Goal: Answer question/provide support

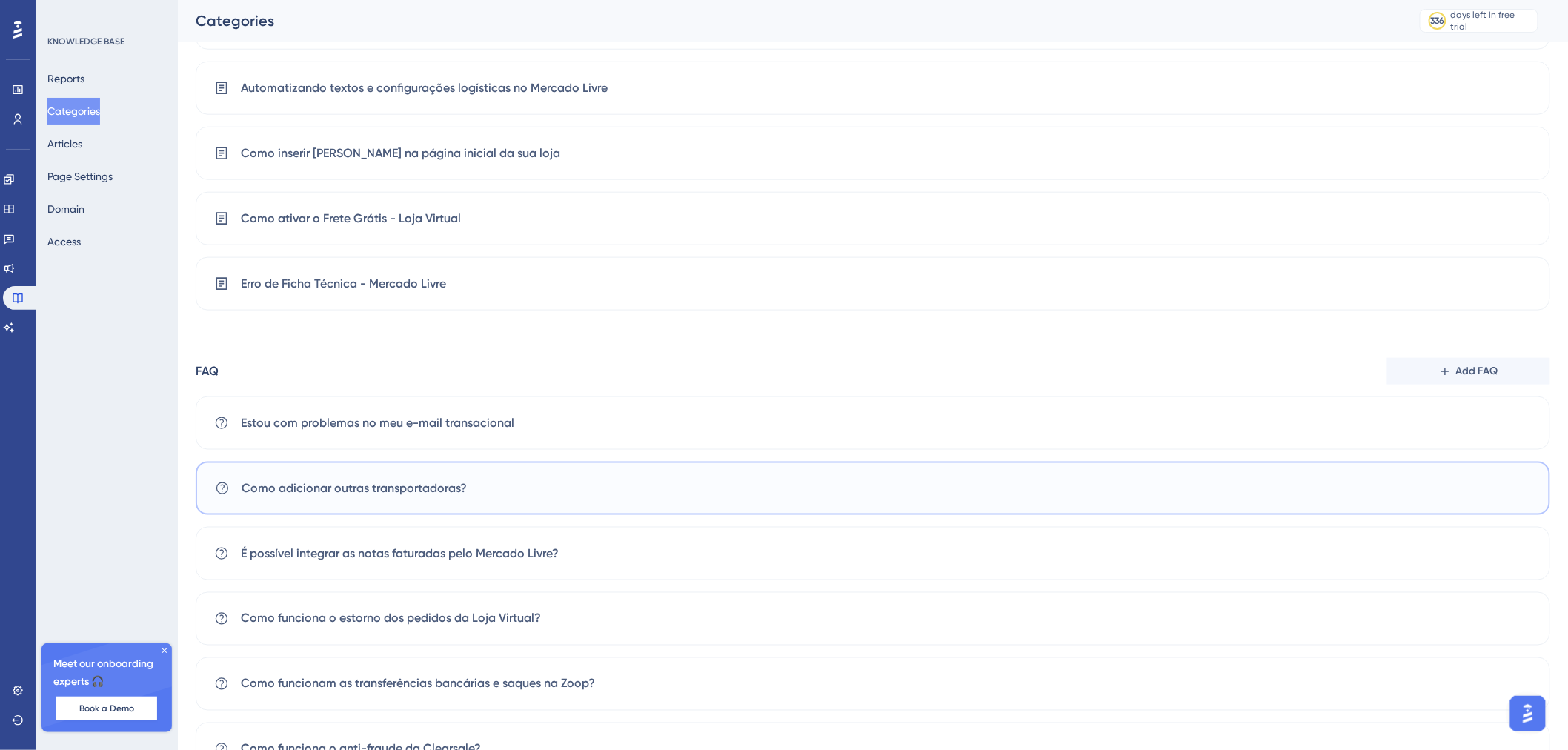
scroll to position [648, 0]
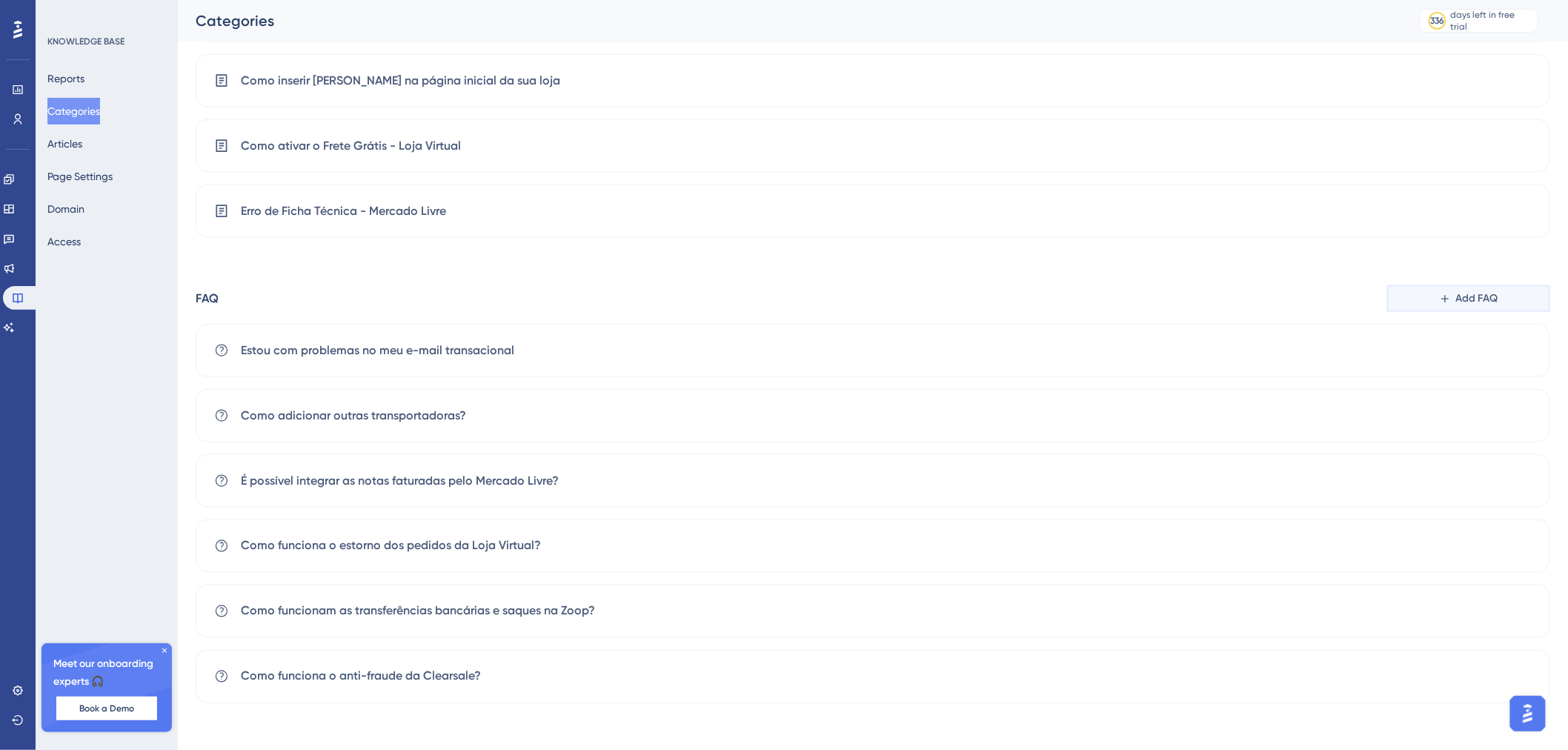
click at [1443, 300] on icon at bounding box center [1445, 299] width 12 height 12
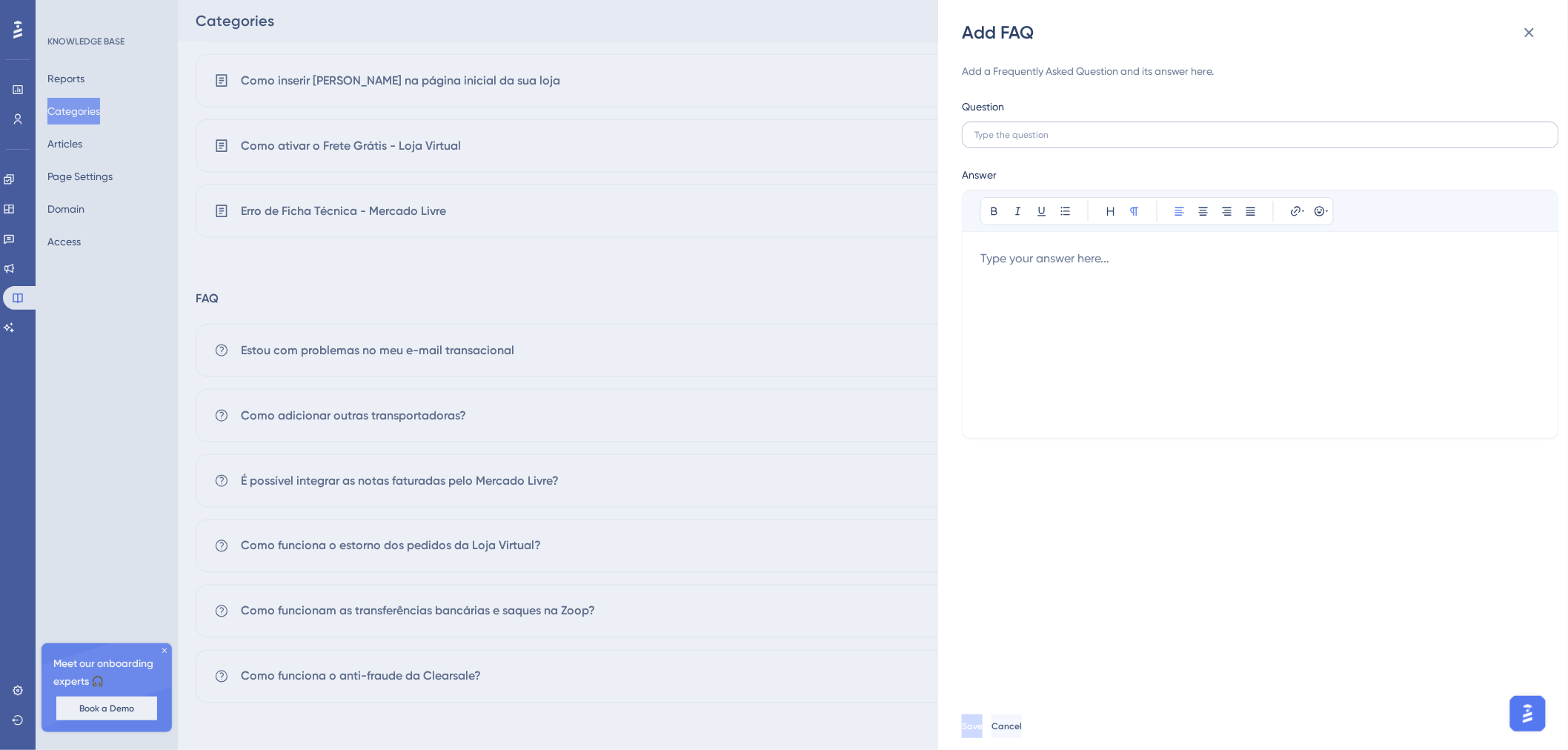
click at [1229, 145] on label at bounding box center [1260, 134] width 597 height 27
click at [1229, 140] on input "text" at bounding box center [1260, 135] width 572 height 10
click at [1008, 132] on input "text" at bounding box center [1260, 135] width 572 height 10
click at [1174, 321] on div at bounding box center [1260, 335] width 560 height 171
click at [974, 132] on label "Não consigo vincular uma oferta catálogo" at bounding box center [1260, 134] width 597 height 27
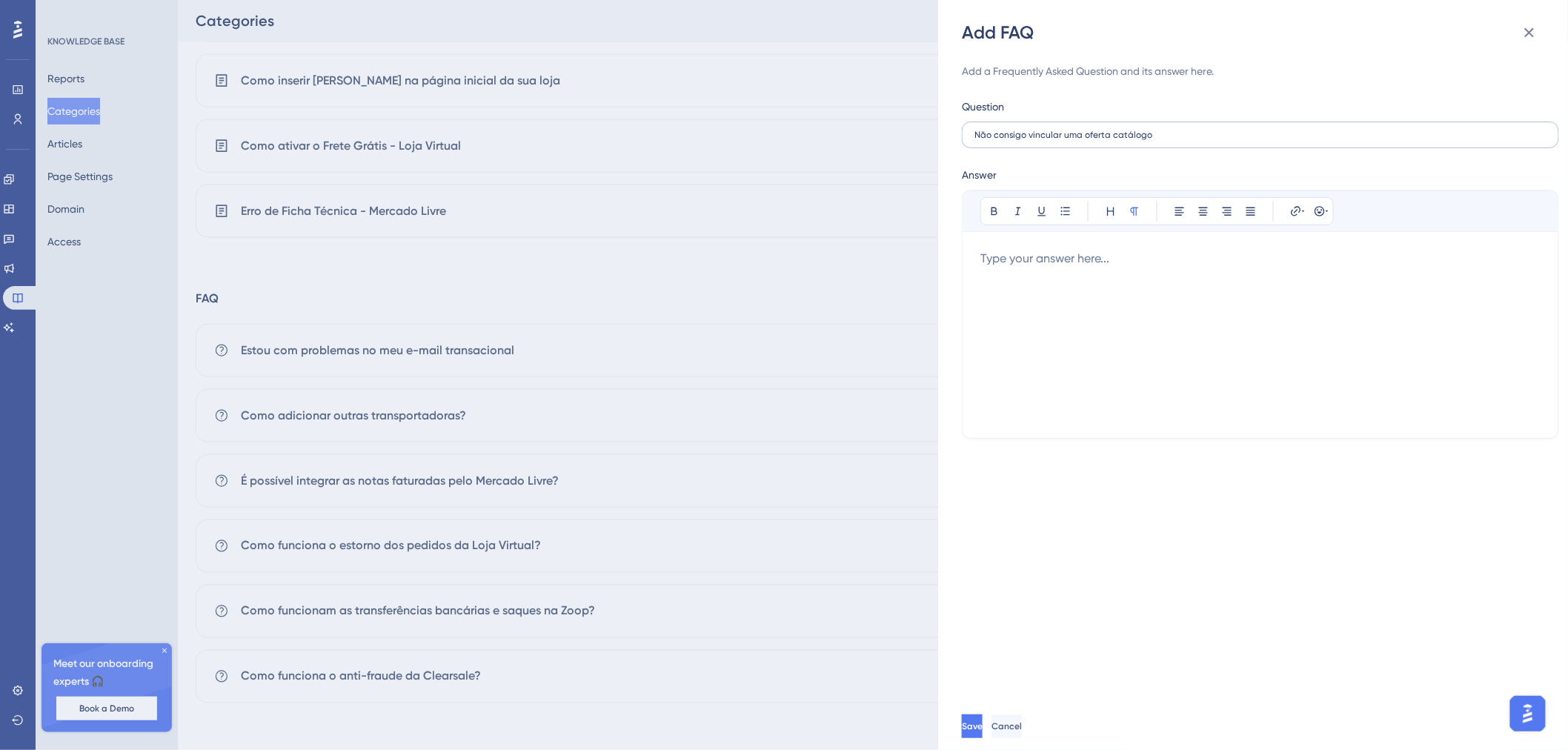
click at [974, 132] on input "Não consigo vincular uma oferta catálogo" at bounding box center [1260, 135] width 572 height 10
click at [978, 130] on input "Não consigo vincular uma oferta catálogo" at bounding box center [1260, 135] width 572 height 10
click at [1225, 134] on input "Porque não consigo vincular uma oferta catálogo" at bounding box center [1260, 135] width 572 height 10
type input "Porque não consigo vincular uma oferta catálogo?"
click at [1151, 278] on div at bounding box center [1260, 335] width 560 height 171
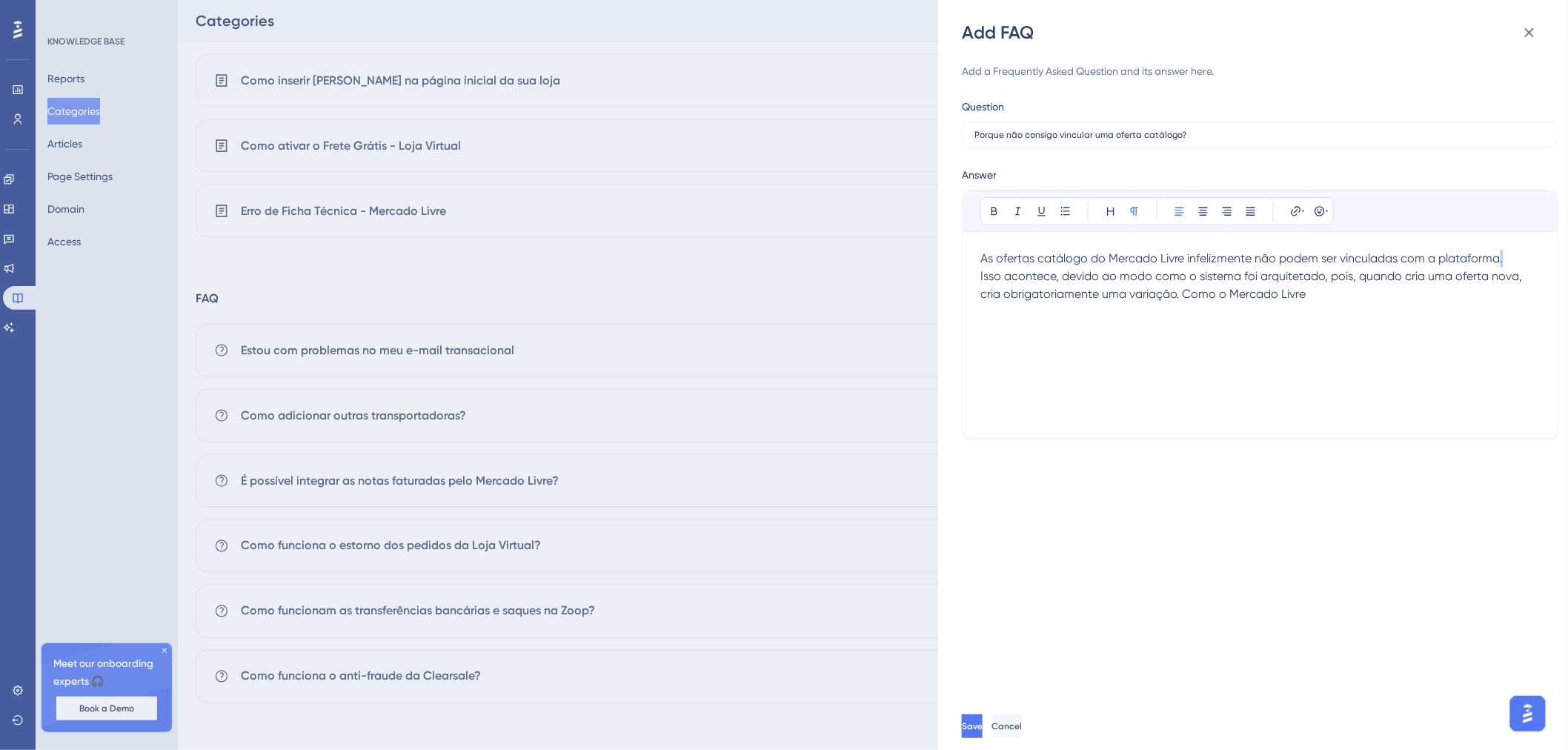
click at [1503, 261] on span "As ofertas catálogo do Mercado Livre infelizmente não podem ser vinculadas com …" at bounding box center [1242, 258] width 523 height 14
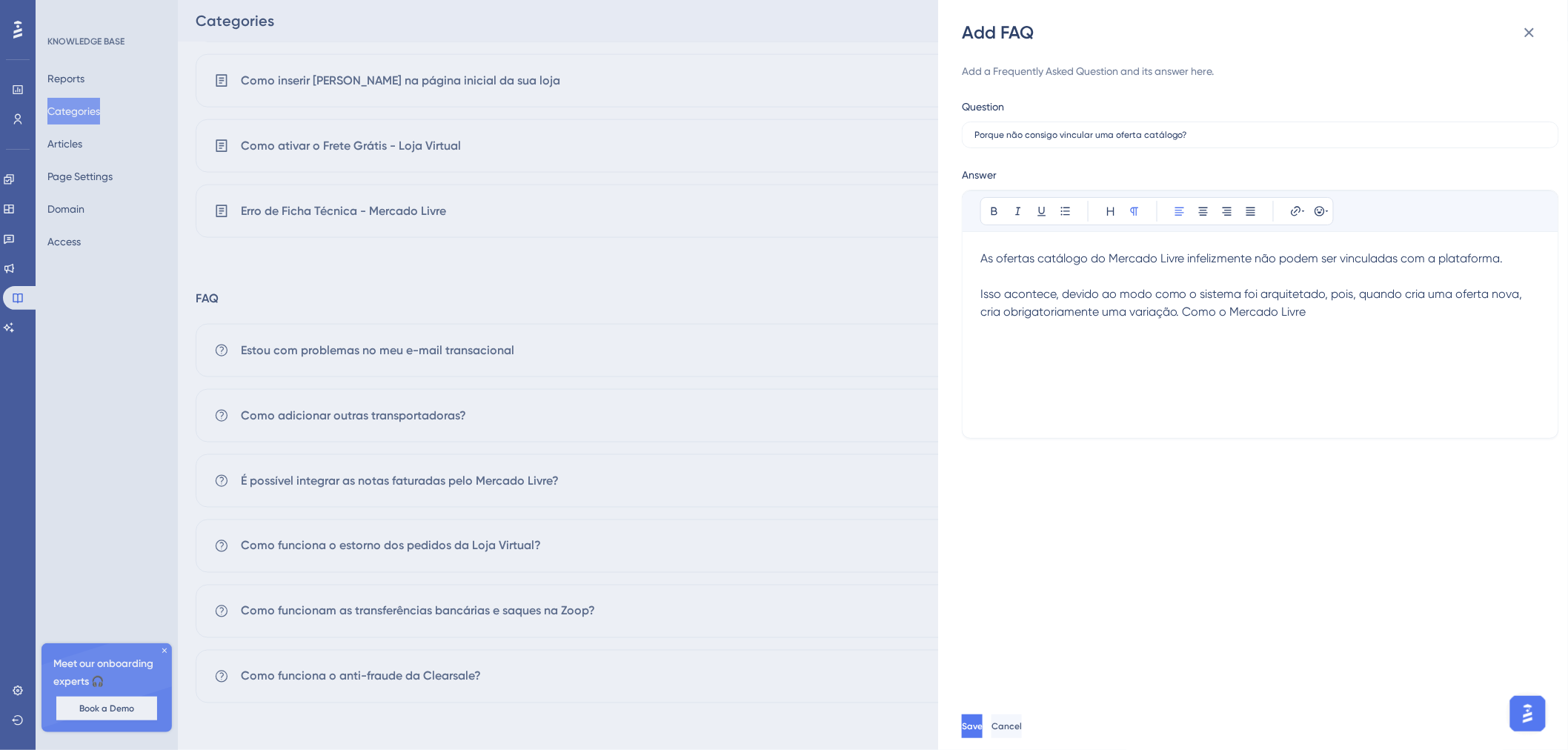
click at [1315, 319] on p "Isso acontece, devido ao modo como o sistema foi arquitetado, pois, quando cria…" at bounding box center [1260, 294] width 560 height 53
click at [1284, 292] on span "Isso acontece, devido ao modo como o sistema foi arquitetado, pois, quando cria…" at bounding box center [1253, 302] width 546 height 32
click at [1375, 301] on p "Isso acontece, devido ao modo como o sistema foi arquitetado, pois, quando cria…" at bounding box center [1260, 294] width 560 height 53
click at [1377, 309] on p "Isso acontece, devido ao modo como o sistema foi arquitetado, pois, quando cria…" at bounding box center [1260, 294] width 560 height 53
click at [1172, 334] on span "Isso acontece, devido ao modo como o sistema foi arquitetado, pois, quando cria…" at bounding box center [1259, 311] width 556 height 50
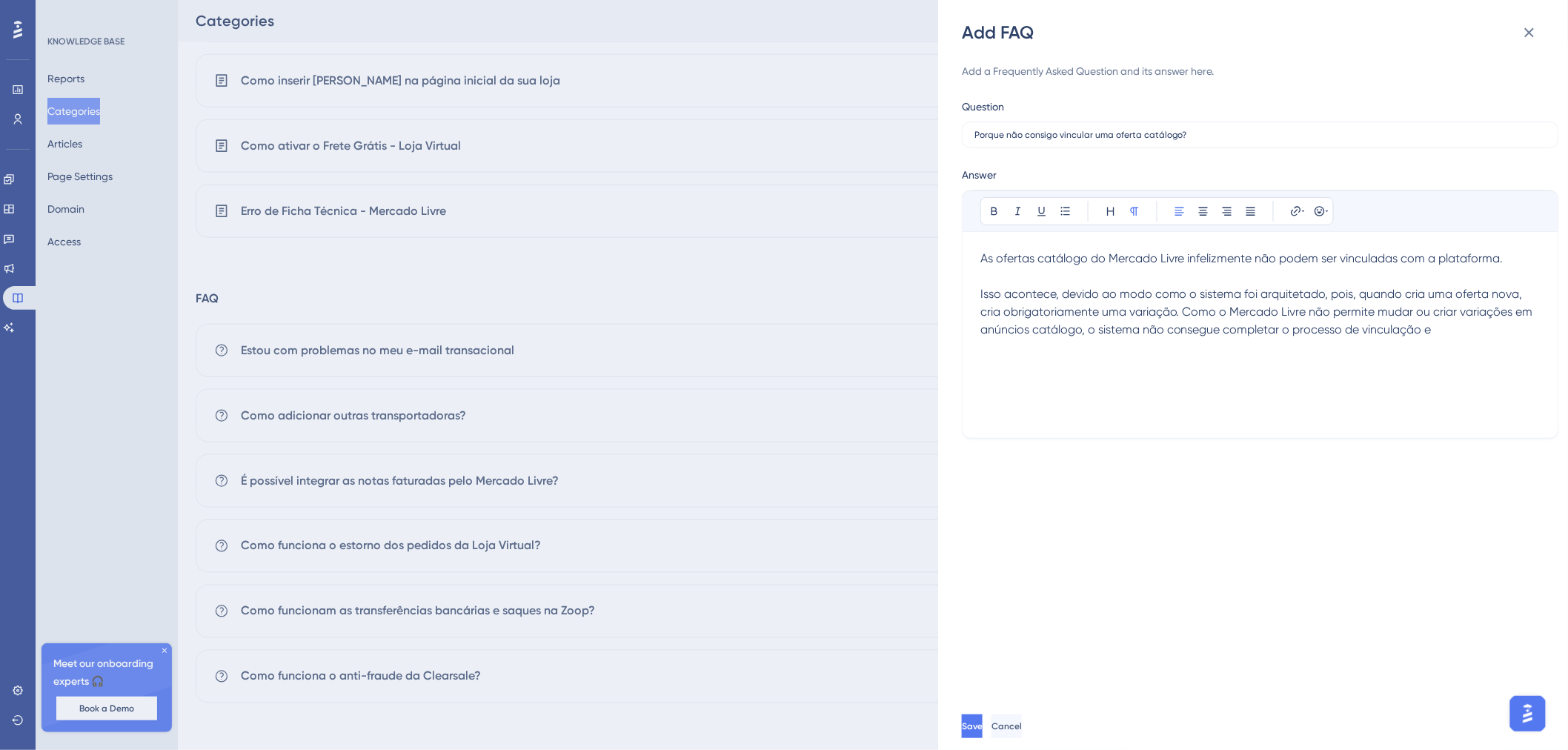
click at [1431, 334] on span "Isso acontece, devido ao modo como o sistema foi arquitetado, pois, quando cria…" at bounding box center [1259, 311] width 556 height 50
click at [1142, 330] on span "Isso acontece, devido ao modo como o sistema foi arquitetado, pois, quando cria…" at bounding box center [1259, 311] width 556 height 50
click at [1501, 327] on p "Isso acontece, devido ao modo como o sistema foi arquitetado, pois, quando cria…" at bounding box center [1260, 303] width 560 height 71
click at [1039, 368] on span "Nossa reocmendação" at bounding box center [1041, 365] width 121 height 14
click at [1123, 360] on p "Isso acontece, devido ao modo como o sistema foi arquitetado, pois, quando cria…" at bounding box center [1260, 321] width 560 height 106
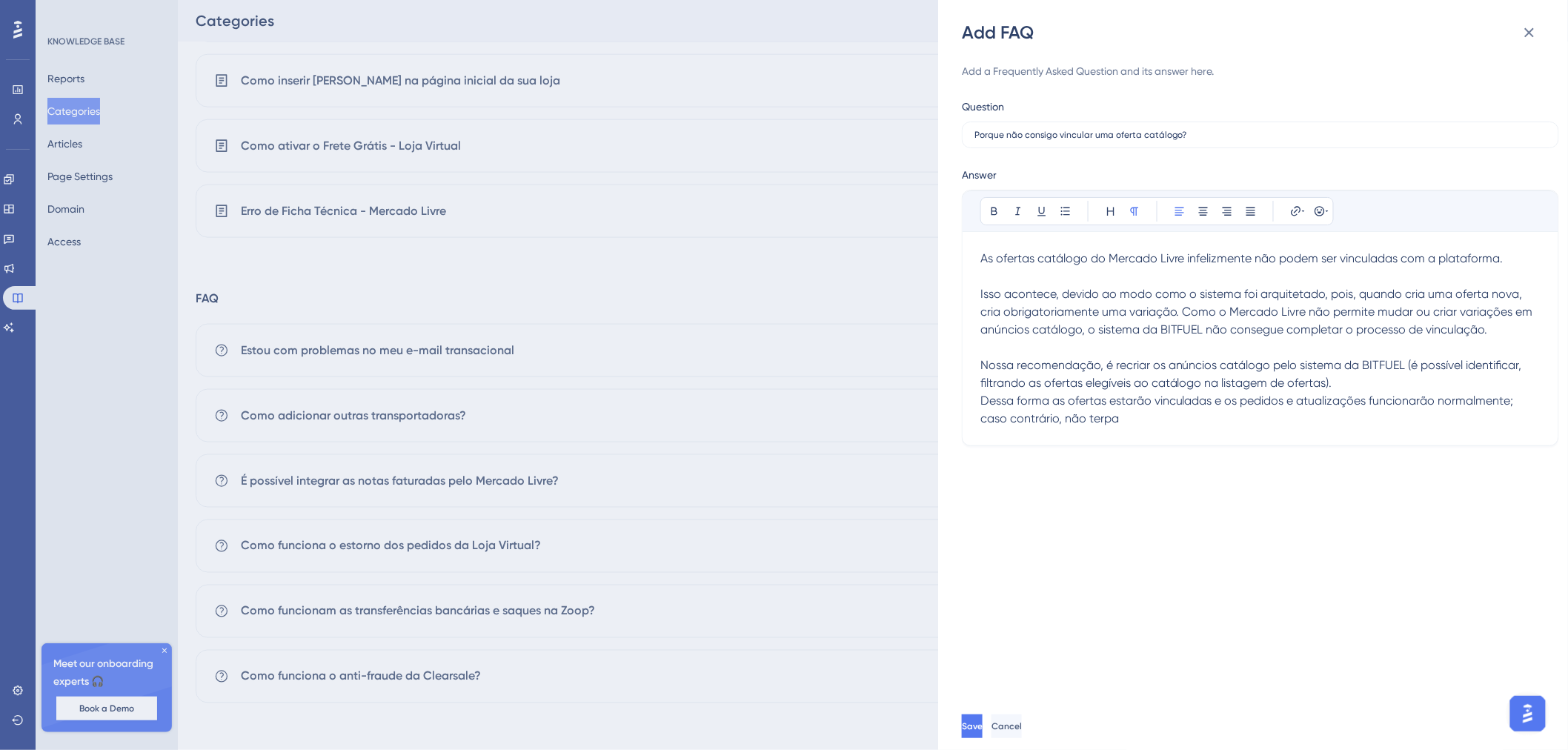
click at [1119, 417] on span "Dessa forma as ofertas estarão vinculadas e os pedidos e atualizações funcionar…" at bounding box center [1249, 409] width 537 height 32
drag, startPoint x: 1333, startPoint y: 418, endPoint x: 947, endPoint y: 247, distance: 422.2
click at [947, 247] on div "Add FAQ Add a Frequently Asked Question and its answer here. Question Porque nã…" at bounding box center [1253, 375] width 630 height 750
copy div "As ofertas catálogo do Mercado Livre infelizmente não podem ser vinculadas com …"
click at [1351, 375] on p "Isso acontece, devido ao modo como o sistema foi arquitetado, pois, quando cria…" at bounding box center [1260, 348] width 560 height 160
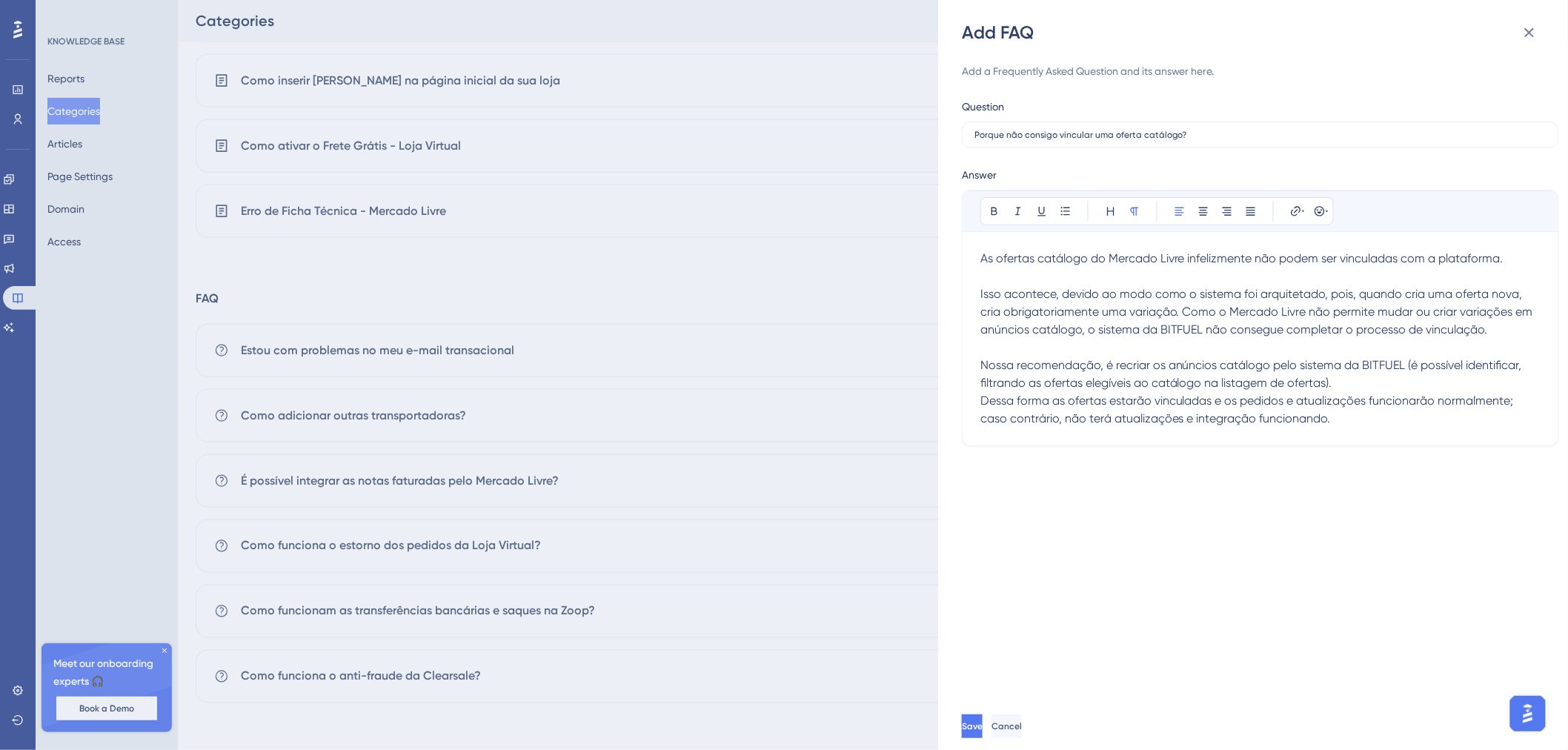
drag, startPoint x: 1352, startPoint y: 423, endPoint x: 979, endPoint y: 240, distance: 415.5
click at [979, 240] on div "Bold Italic Underline Bullet Point Heading Normal Align Left Align Center Align…" at bounding box center [1260, 318] width 597 height 256
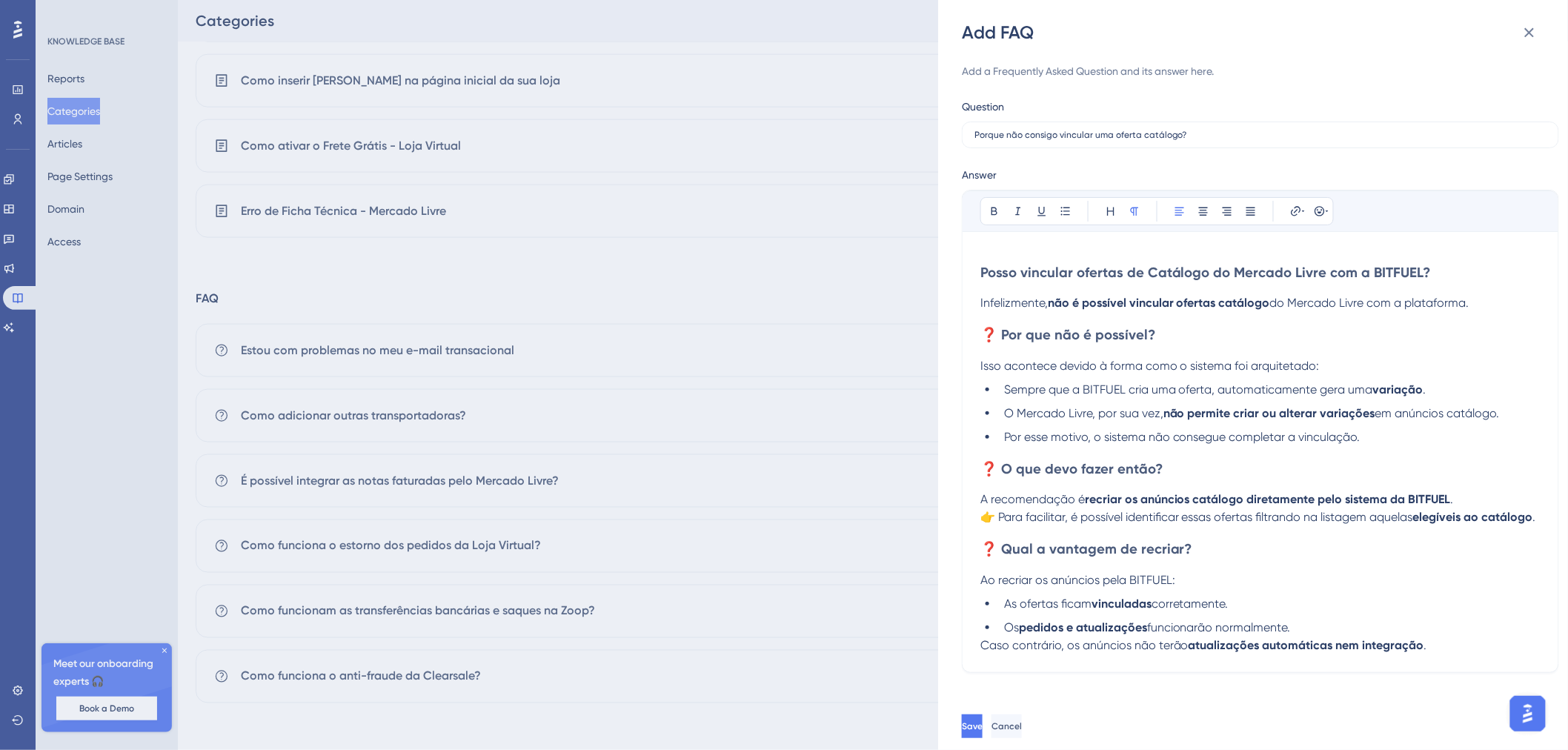
click at [982, 273] on span "Posso vincular ofertas de Catálogo do Mercado Livre com a BITFUEL?" at bounding box center [1205, 273] width 451 height 17
drag, startPoint x: 1413, startPoint y: 274, endPoint x: 981, endPoint y: 272, distance: 432.0
click at [981, 272] on h3 "Posso vincular ofertas de Catálogo do Mercado Livre com a BITFUEL?" at bounding box center [1260, 273] width 560 height 17
click at [994, 289] on div "Posso vincular ofertas de Catálogo do Mercado Livre com a BITFUEL? Infelizmente…" at bounding box center [1260, 466] width 560 height 404
drag, startPoint x: 1453, startPoint y: 277, endPoint x: 977, endPoint y: 270, distance: 476.1
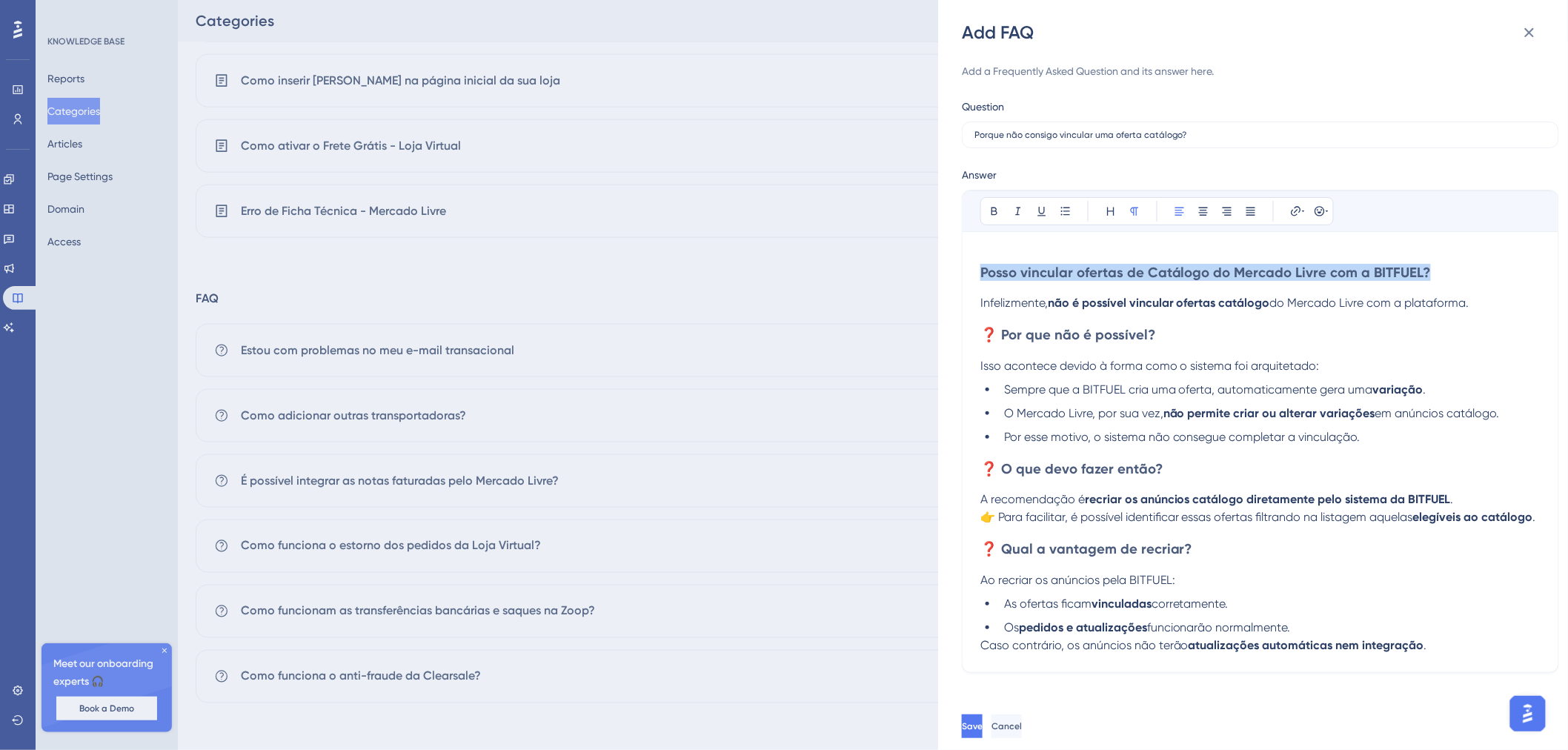
click at [977, 270] on div "Bold Italic Underline Bullet Point Heading Normal Align Left Align Center Align…" at bounding box center [1260, 431] width 597 height 483
click at [1026, 285] on div "Posso vincular ofertas de Catálogo do Mercado Livre com a BITFUEL? Infelizmente…" at bounding box center [1260, 466] width 560 height 404
drag, startPoint x: 1151, startPoint y: 280, endPoint x: 980, endPoint y: 270, distance: 171.3
click at [980, 270] on div "Bold Italic Underline Bullet Point Heading Normal Align Left Align Center Align…" at bounding box center [1260, 431] width 597 height 483
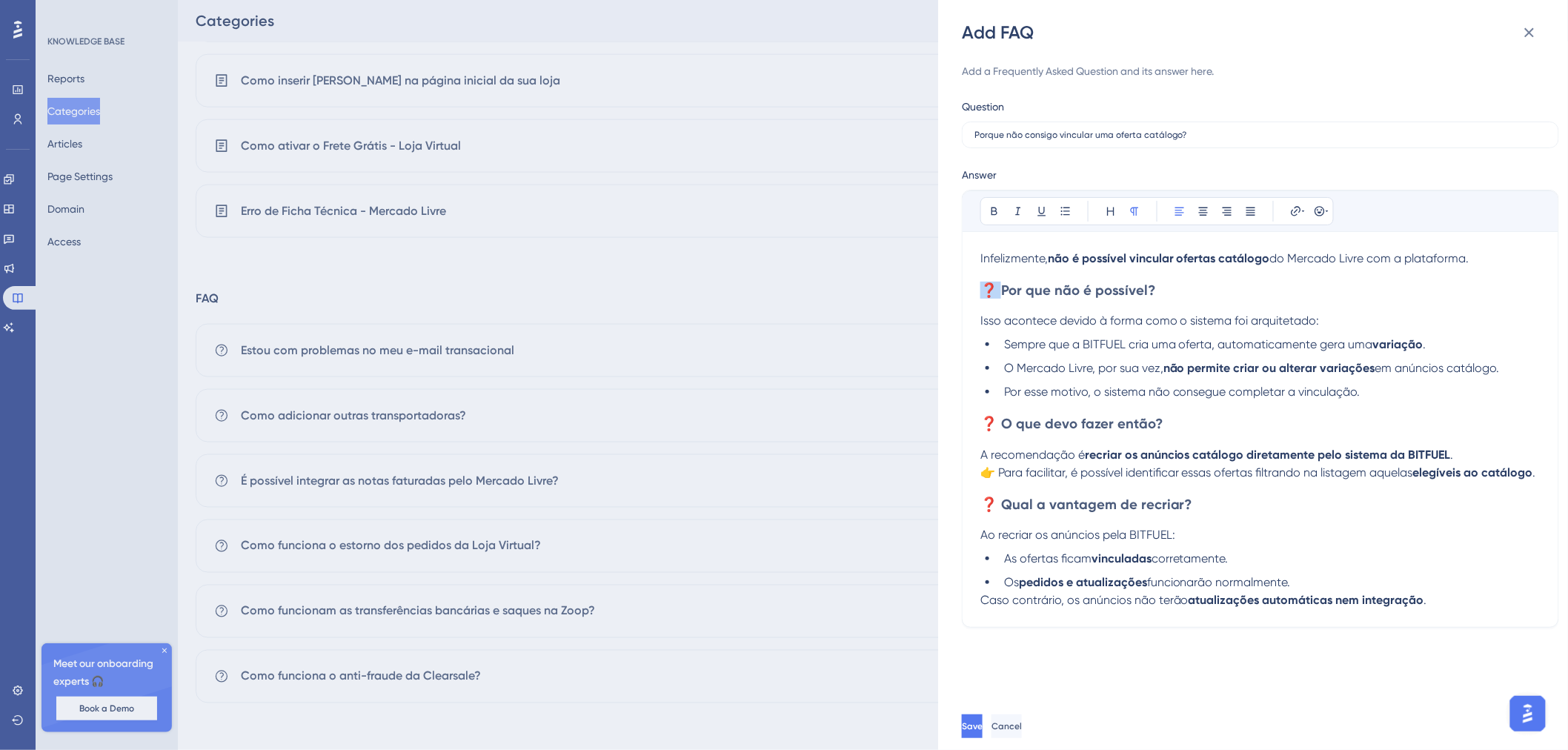
drag, startPoint x: 1004, startPoint y: 292, endPoint x: 969, endPoint y: 291, distance: 35.0
click at [969, 291] on div "Bold Italic Underline Bullet Point Heading Normal Align Left Align Center Align…" at bounding box center [1260, 409] width 597 height 438
drag, startPoint x: 1004, startPoint y: 426, endPoint x: 972, endPoint y: 426, distance: 32.0
click at [972, 426] on div "Bold Italic Underline Bullet Point Heading Normal Align Left Align Center Align…" at bounding box center [1260, 409] width 597 height 438
drag, startPoint x: 1002, startPoint y: 524, endPoint x: 977, endPoint y: 524, distance: 25.0
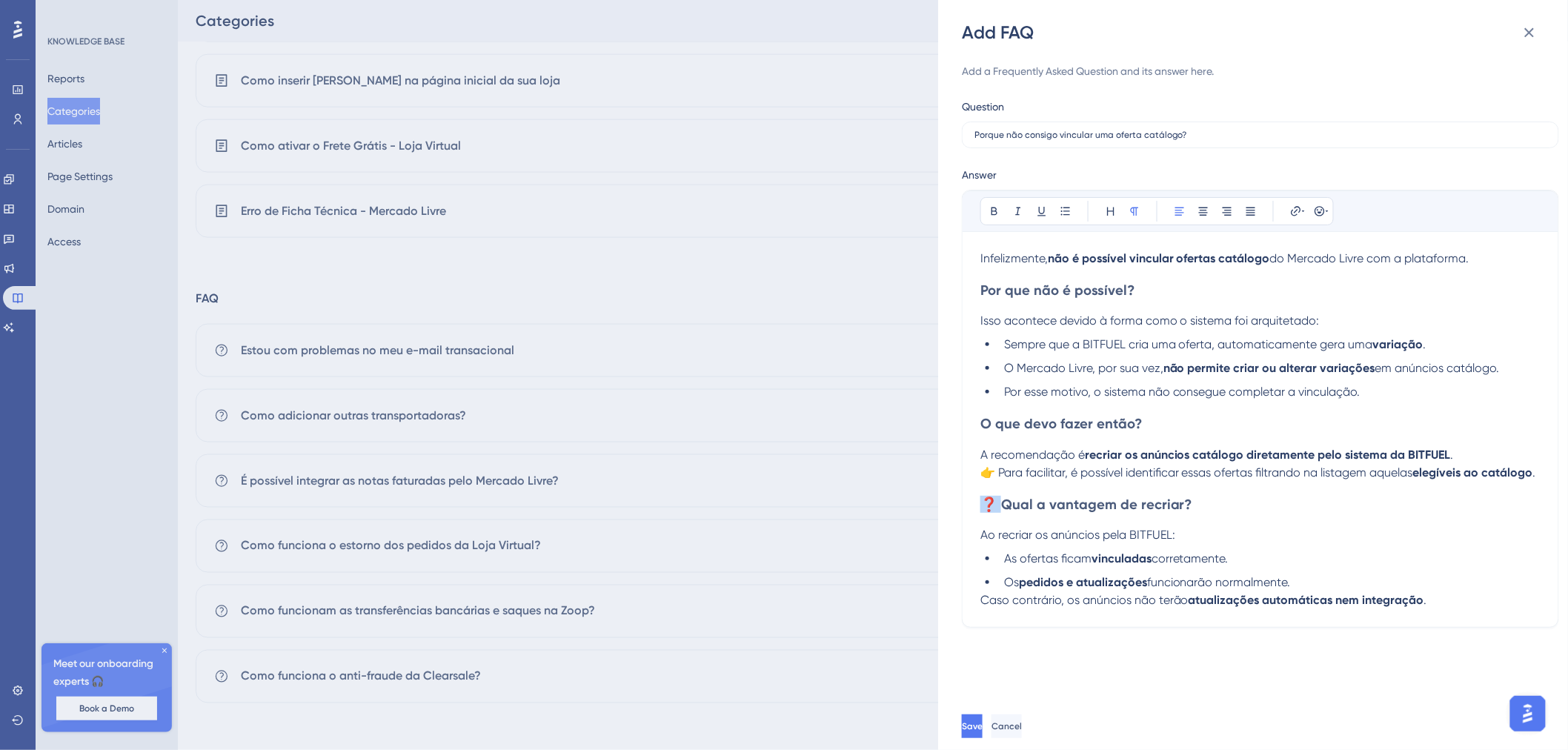
click at [977, 524] on div "Bold Italic Underline Bullet Point Heading Normal Align Left Align Center Align…" at bounding box center [1260, 409] width 597 height 438
drag, startPoint x: 1135, startPoint y: 289, endPoint x: 981, endPoint y: 291, distance: 154.0
click at [981, 291] on h3 "Por que não é possível?" at bounding box center [1260, 290] width 560 height 17
click at [1110, 215] on icon at bounding box center [1111, 212] width 12 height 12
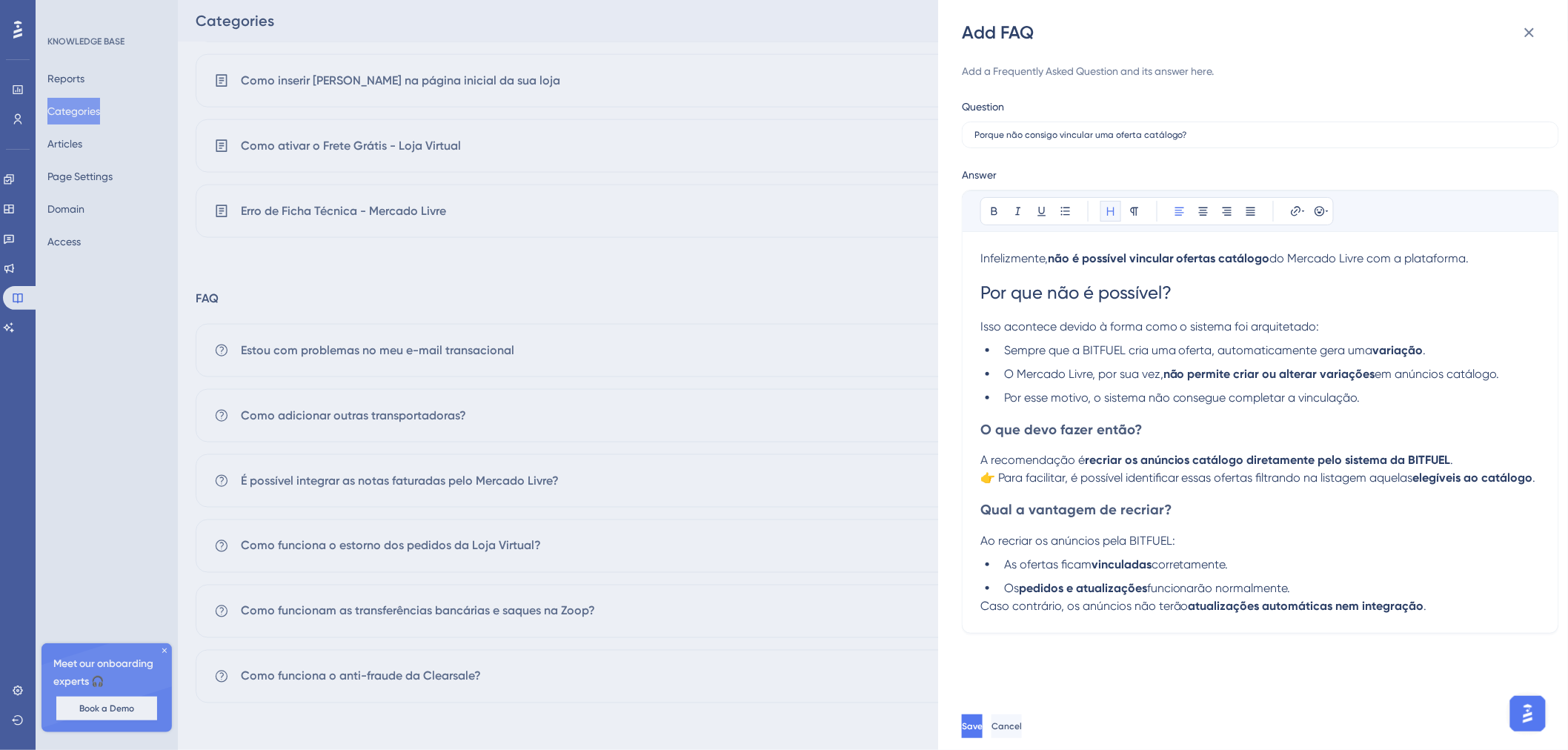
click at [1110, 215] on icon at bounding box center [1111, 212] width 12 height 12
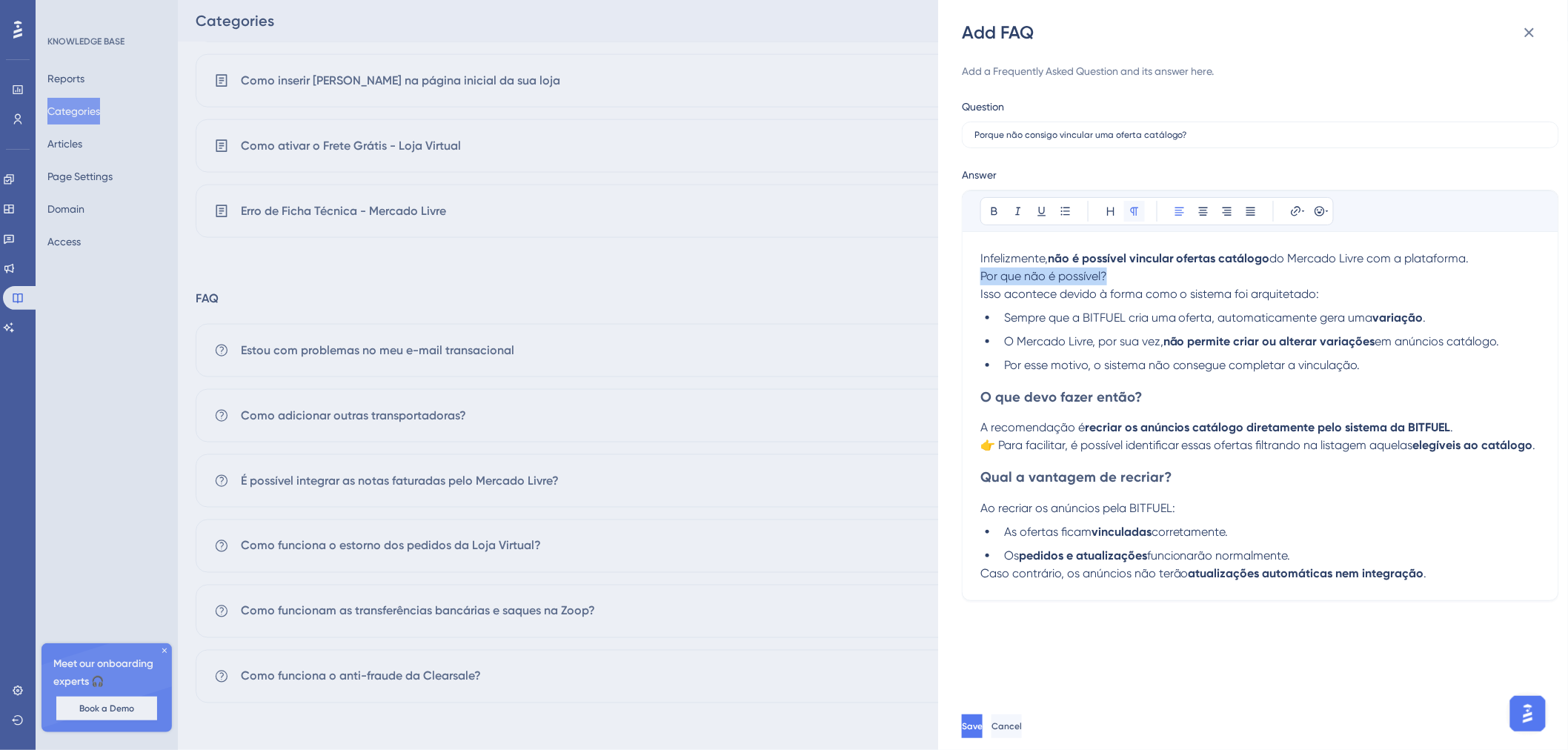
click at [1144, 215] on button at bounding box center [1135, 211] width 21 height 21
click at [1500, 258] on p "Infelizmente, não é possível vincular ofertas catálogo do Mercado Livre com a p…" at bounding box center [1260, 259] width 560 height 17
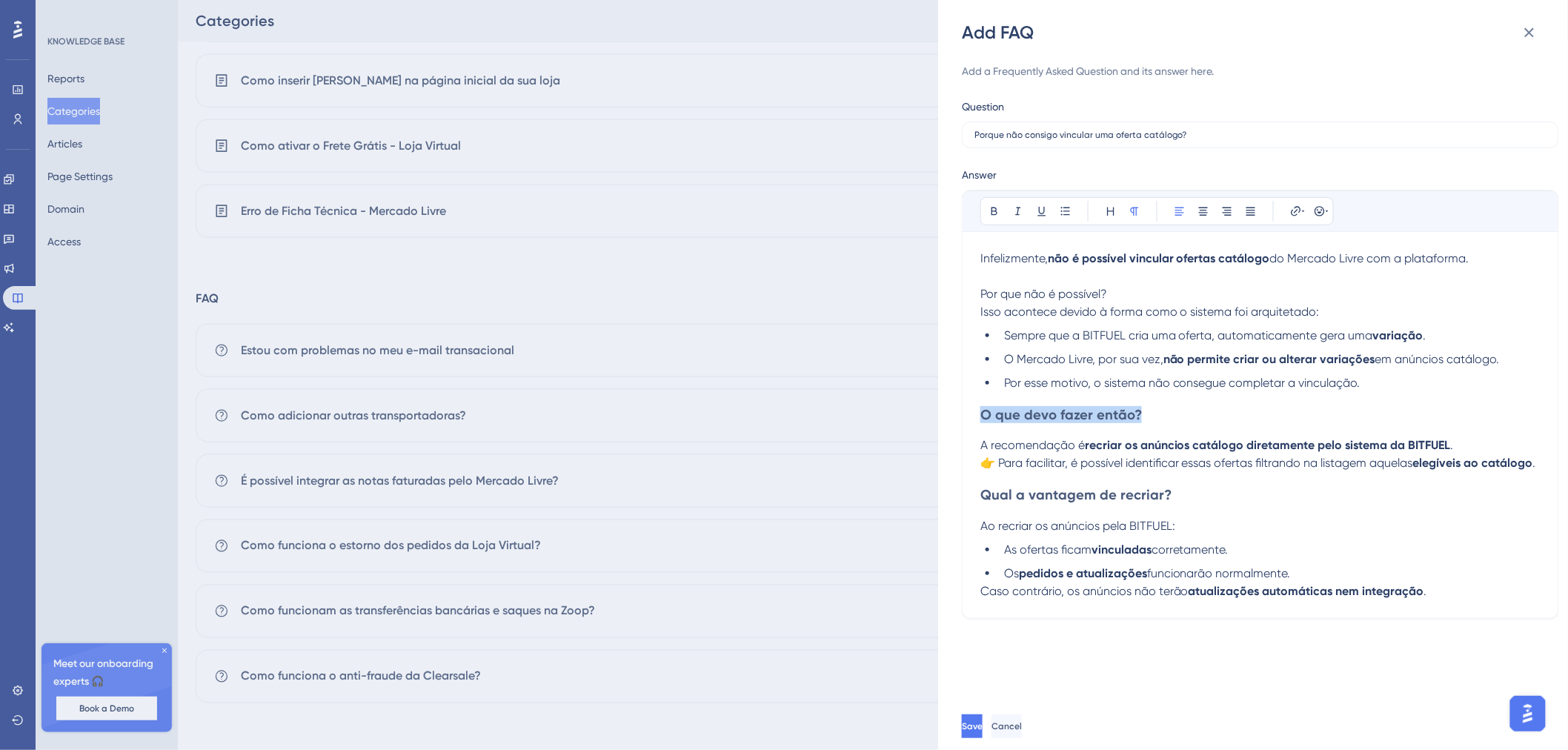
drag, startPoint x: 1143, startPoint y: 420, endPoint x: 981, endPoint y: 421, distance: 162.0
click at [981, 421] on h3 "O que devo fazer então?" at bounding box center [1260, 415] width 560 height 17
click at [1132, 213] on icon at bounding box center [1135, 212] width 12 height 12
click at [1115, 213] on icon at bounding box center [1111, 212] width 12 height 12
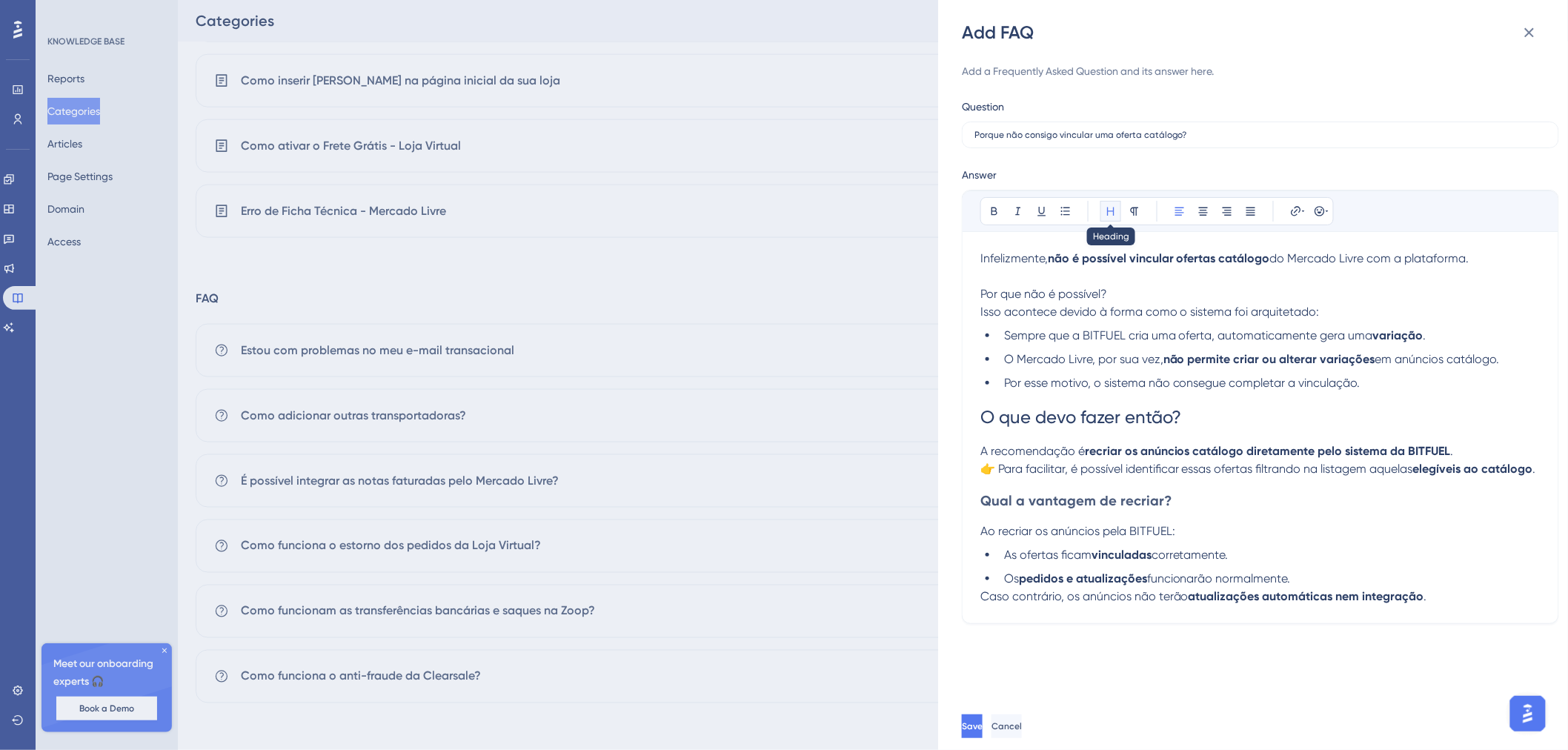
click at [1115, 213] on icon at bounding box center [1111, 212] width 12 height 12
click at [1137, 213] on icon at bounding box center [1135, 212] width 12 height 12
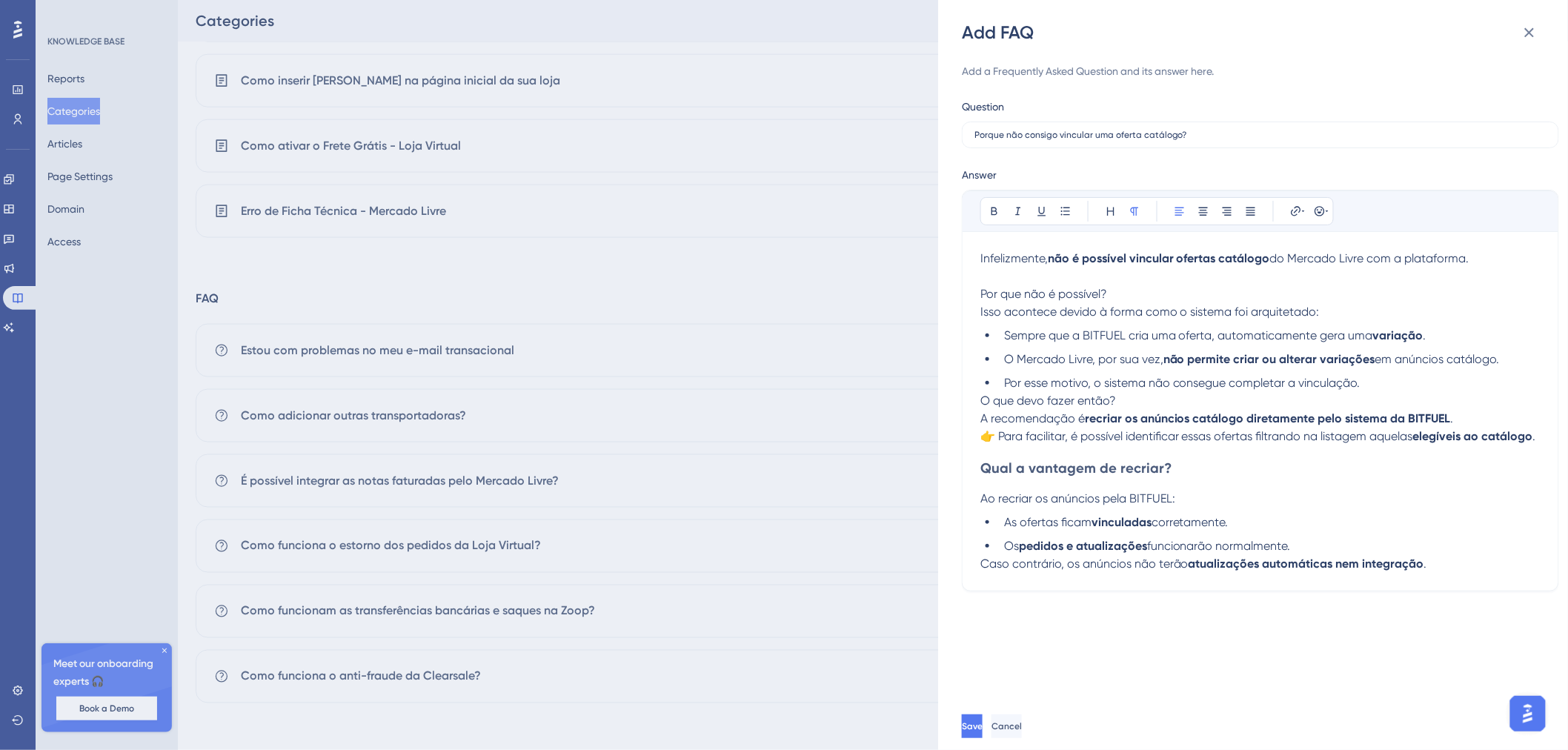
click at [1401, 376] on li "Por esse motivo, o sistema não consegue completar a vinculação." at bounding box center [1269, 382] width 542 height 17
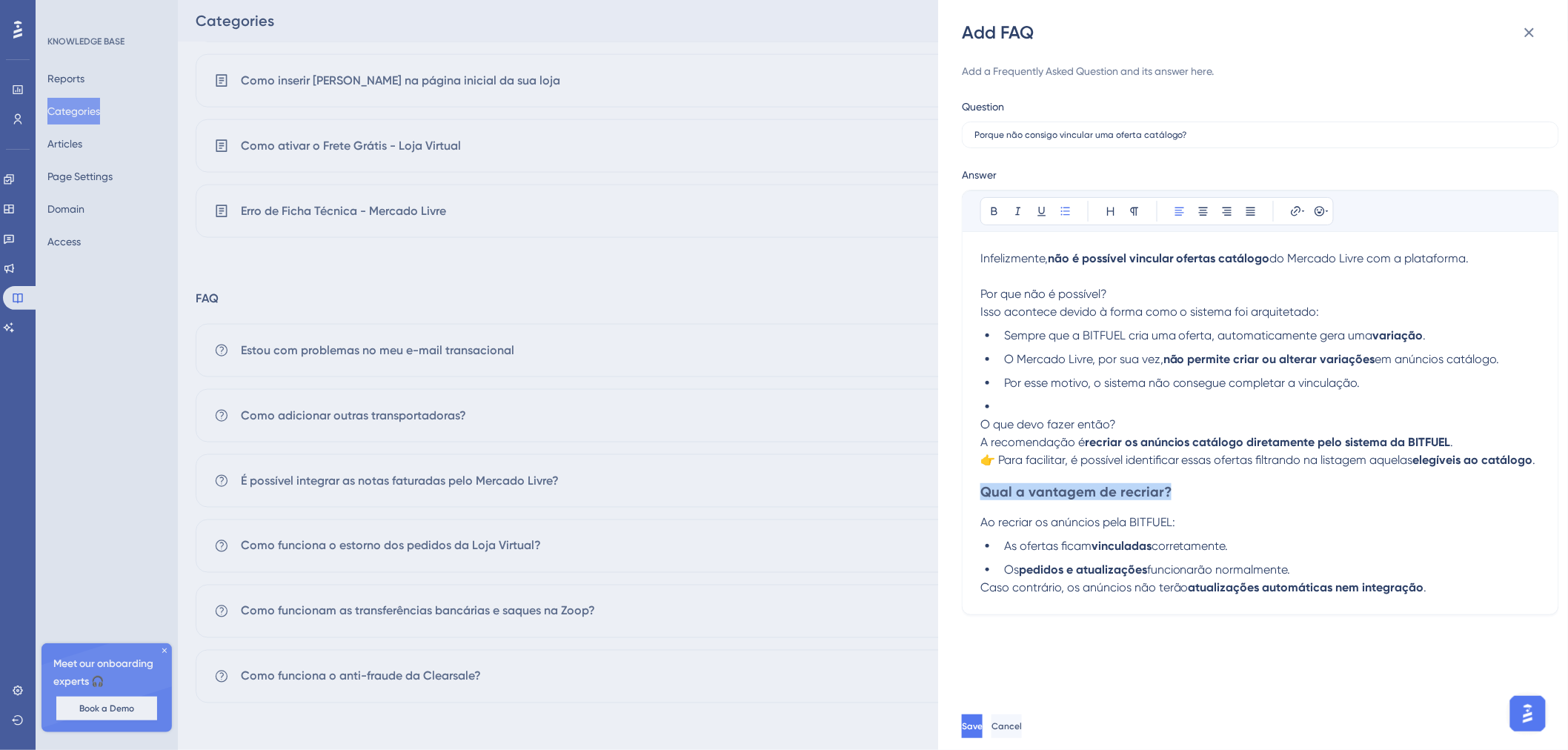
drag, startPoint x: 1171, startPoint y: 504, endPoint x: 963, endPoint y: 512, distance: 208.2
click at [963, 512] on div "Bold Italic Underline Bullet Point Heading Normal Align Left Align Center Align…" at bounding box center [1260, 402] width 597 height 425
click at [1107, 210] on icon at bounding box center [1111, 212] width 12 height 12
click at [1135, 206] on icon at bounding box center [1135, 212] width 12 height 12
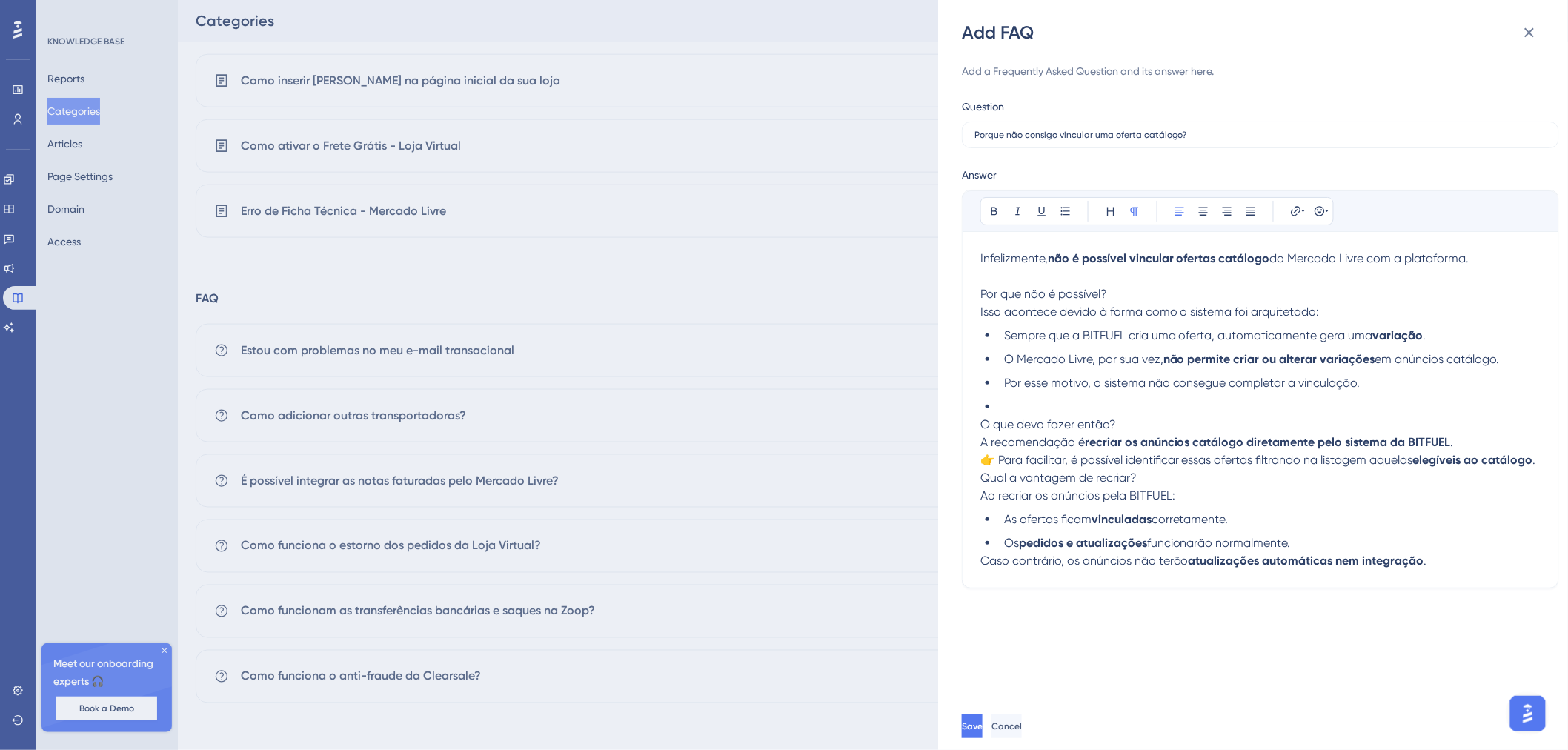
click at [1107, 469] on p "A recomendação é recriar os anúncios catálogo diretamente pelo sistema da BITFU…" at bounding box center [1260, 450] width 560 height 36
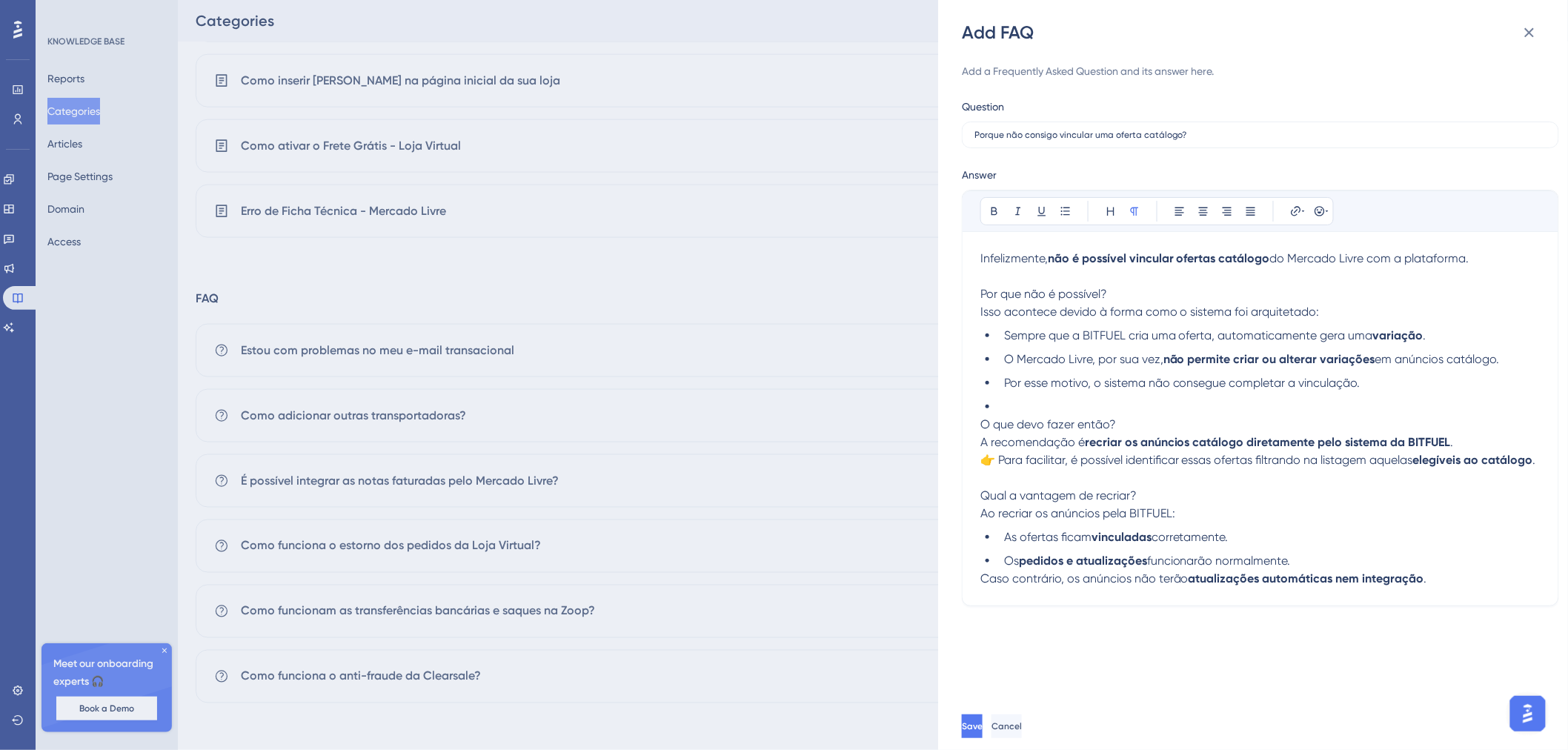
click at [1439, 587] on p "Caso contrário, os anúncios não terão atualizações automáticas nem integração ." at bounding box center [1260, 578] width 560 height 17
click at [1011, 404] on li at bounding box center [1269, 407] width 542 height 17
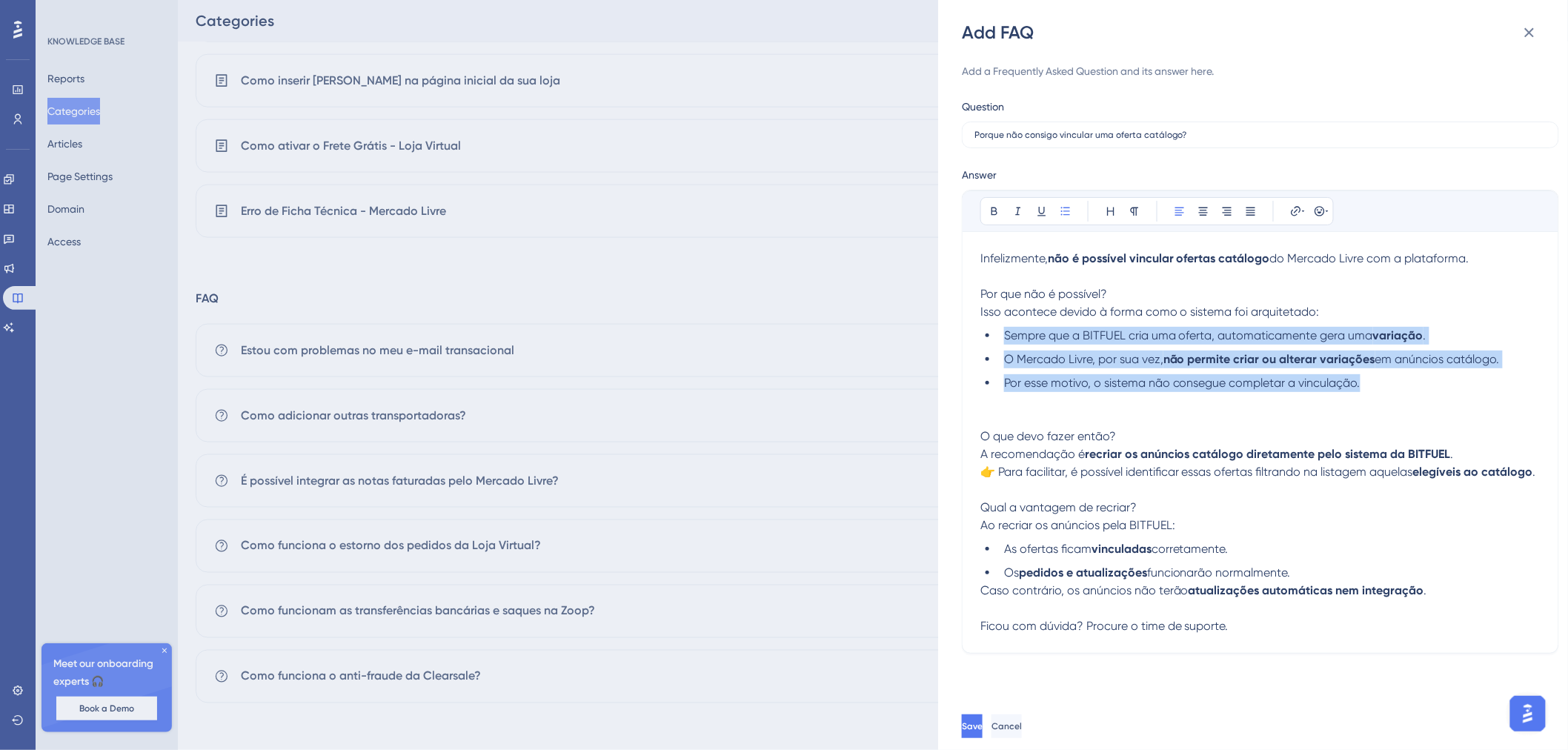
drag, startPoint x: 1379, startPoint y: 383, endPoint x: 962, endPoint y: 334, distance: 419.9
click at [962, 334] on div "Bold Italic Underline Bullet Point Heading Normal Align Left Align Center Align…" at bounding box center [1260, 422] width 597 height 463
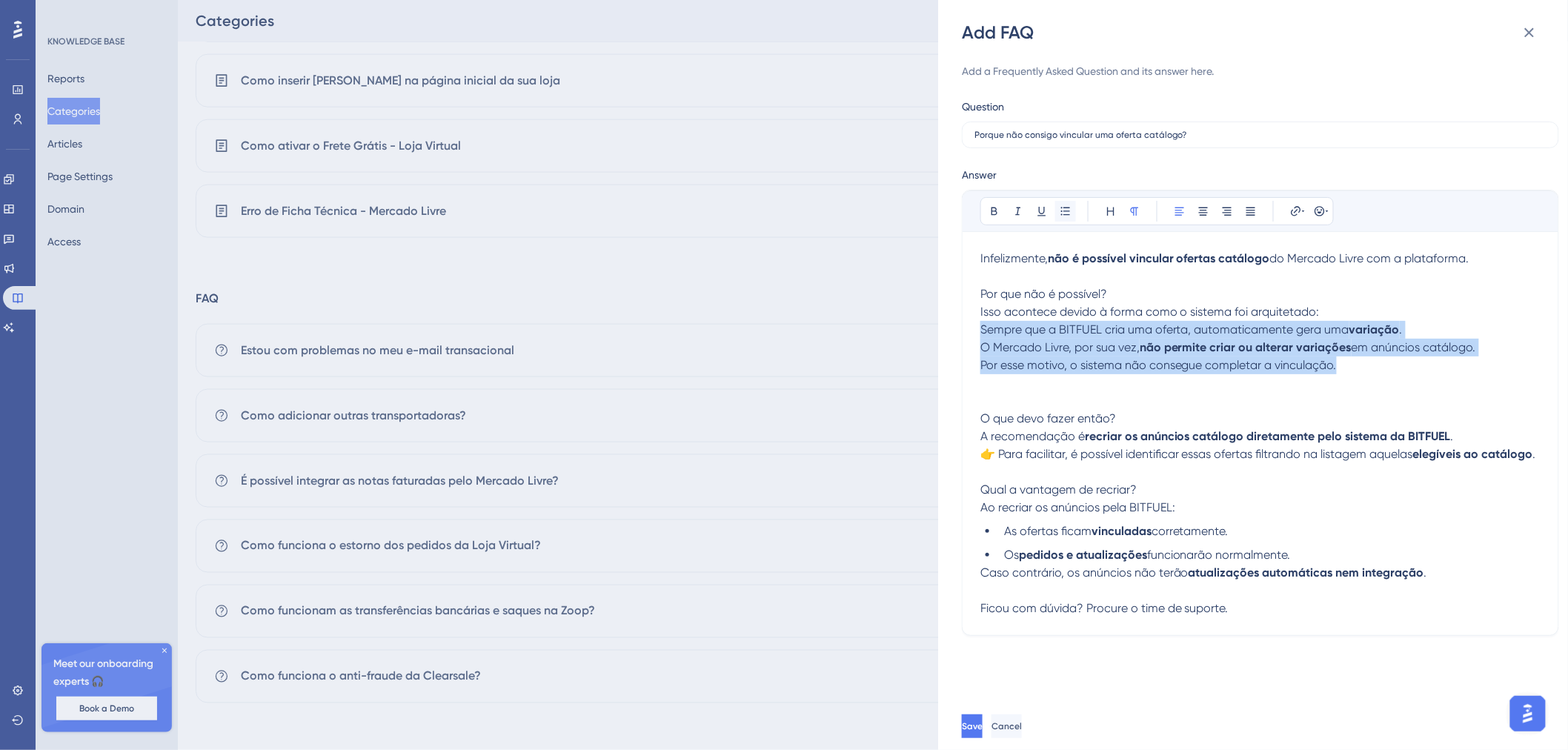
click at [1057, 213] on button at bounding box center [1066, 211] width 21 height 21
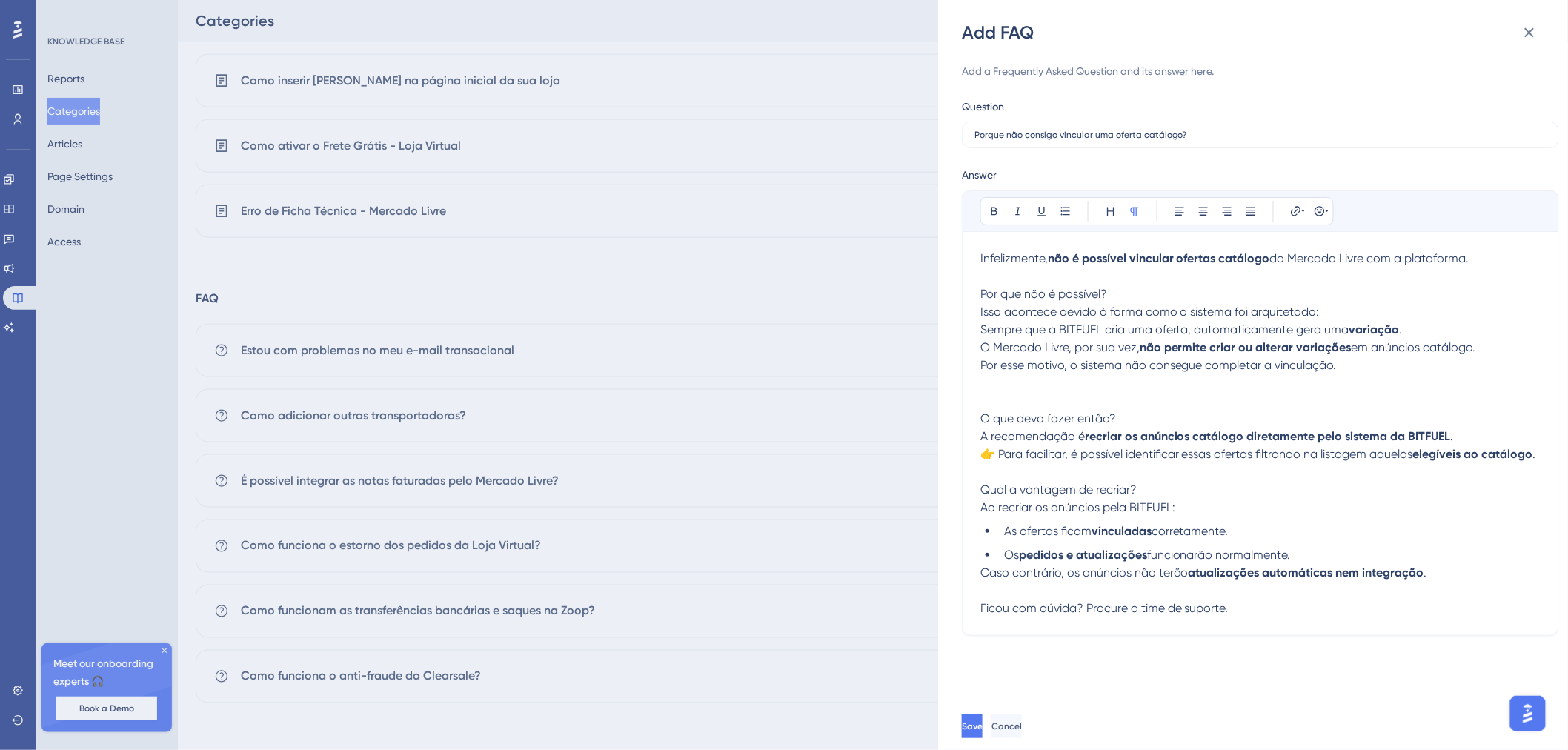
click at [1061, 382] on p at bounding box center [1260, 382] width 560 height 17
drag, startPoint x: 992, startPoint y: 545, endPoint x: 1313, endPoint y: 569, distance: 321.9
click at [1313, 564] on ul "As ofertas ficam vinculadas corretamente. Os pedidos e atualizações funcionarão…" at bounding box center [1260, 543] width 560 height 42
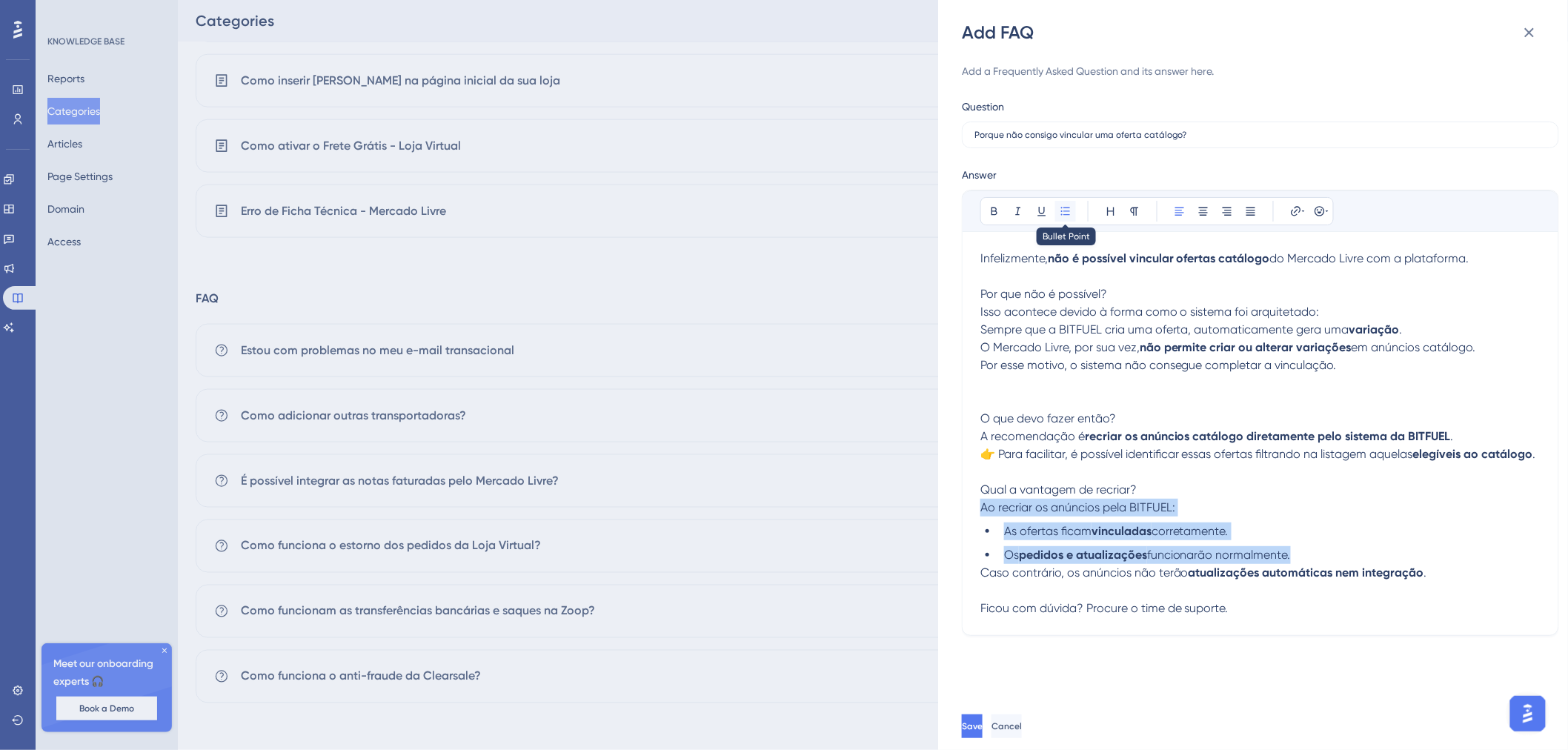
click at [1075, 208] on button at bounding box center [1066, 211] width 21 height 21
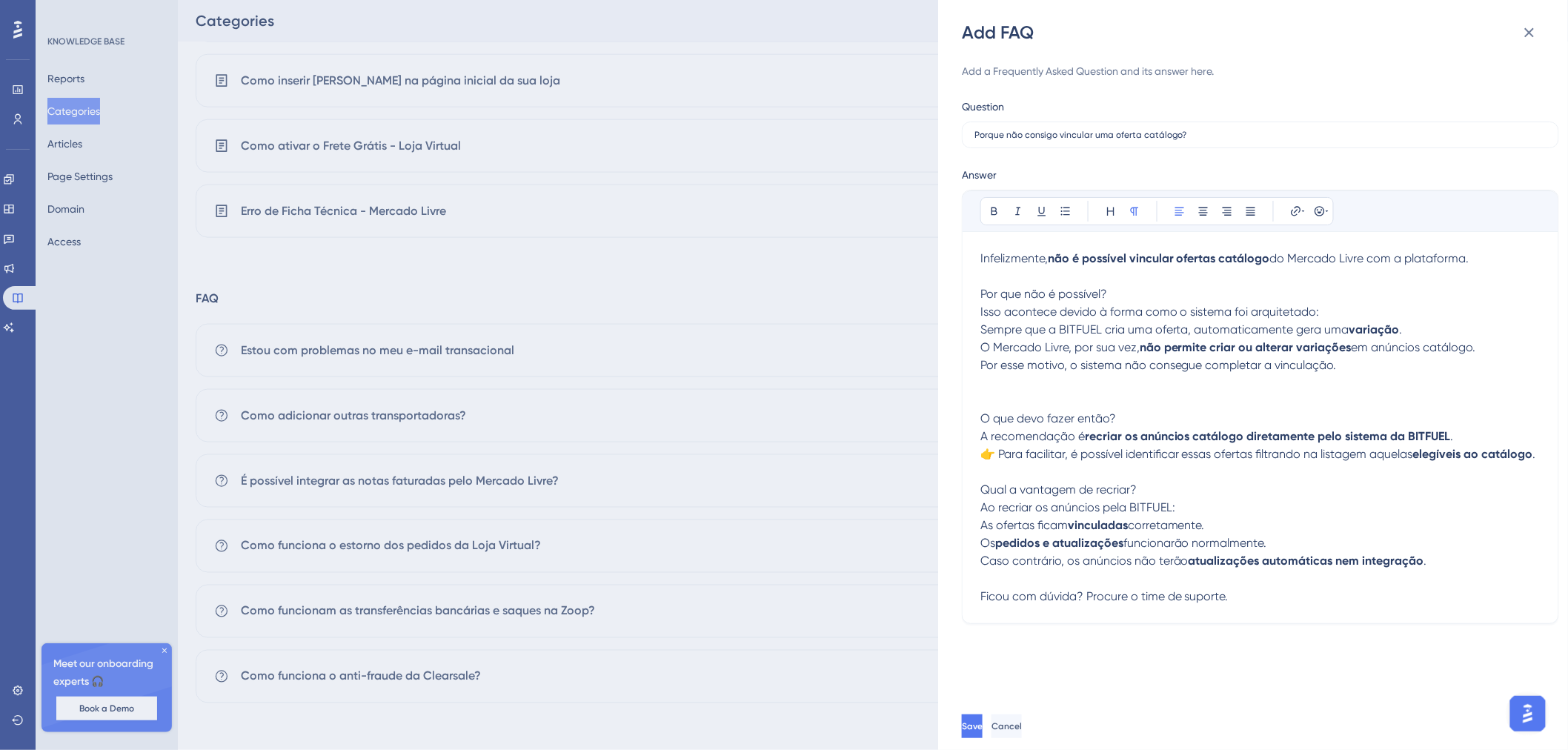
click at [1115, 481] on p at bounding box center [1260, 471] width 560 height 17
click at [1201, 605] on p "Caso contrário, os anúncios não terão atualizações automáticas nem integração .…" at bounding box center [1260, 578] width 560 height 53
click at [1078, 375] on p at bounding box center [1260, 382] width 560 height 17
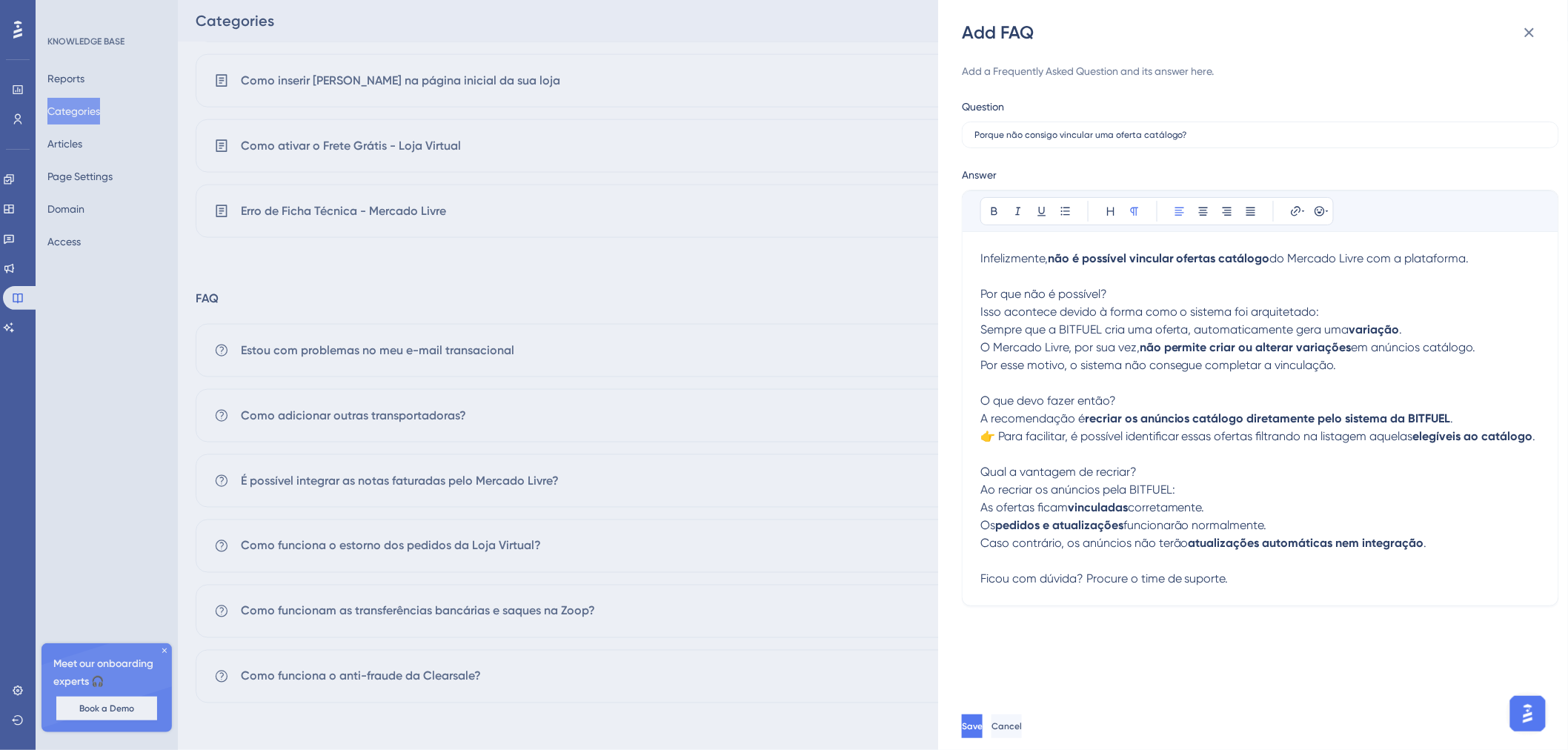
click at [1128, 514] on strong "vinculadas" at bounding box center [1097, 507] width 60 height 14
click at [986, 716] on button "Save" at bounding box center [974, 726] width 24 height 24
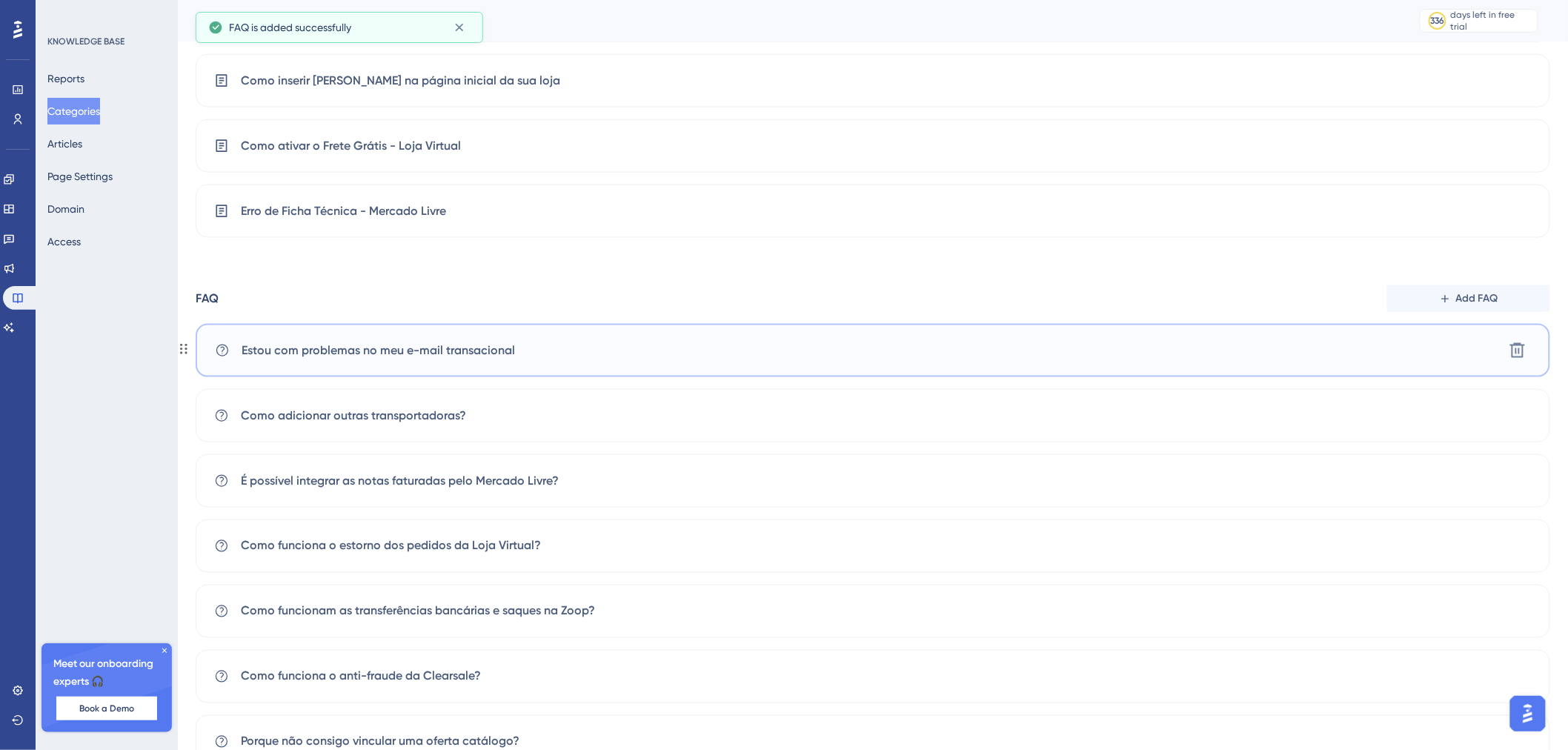
scroll to position [713, 0]
